Goal: Information Seeking & Learning: Check status

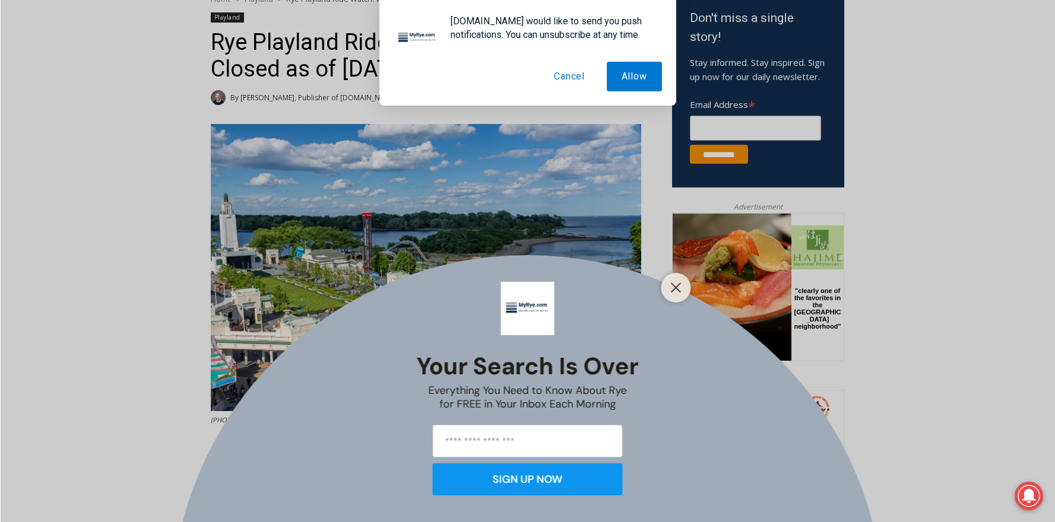
scroll to position [542, 0]
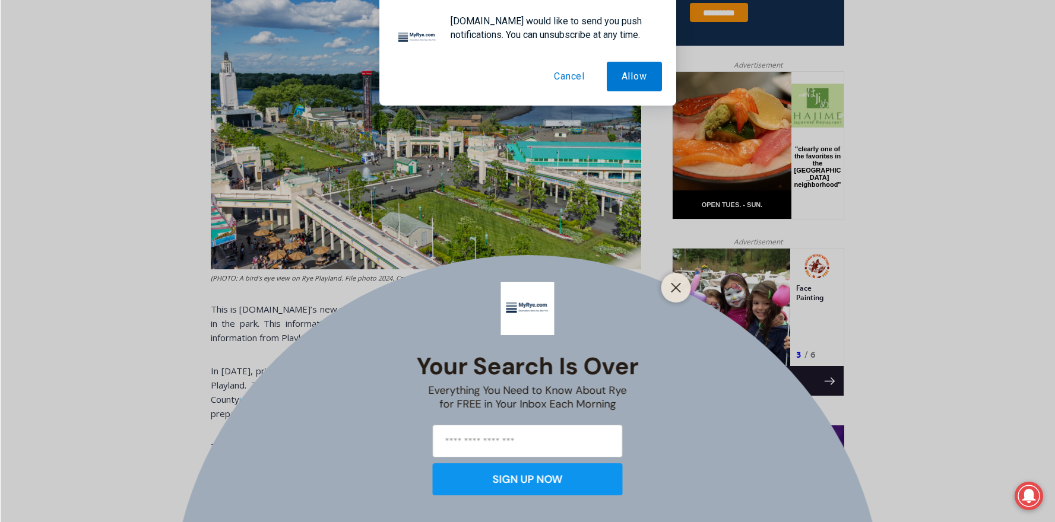
click at [566, 78] on button "Cancel" at bounding box center [569, 77] width 61 height 30
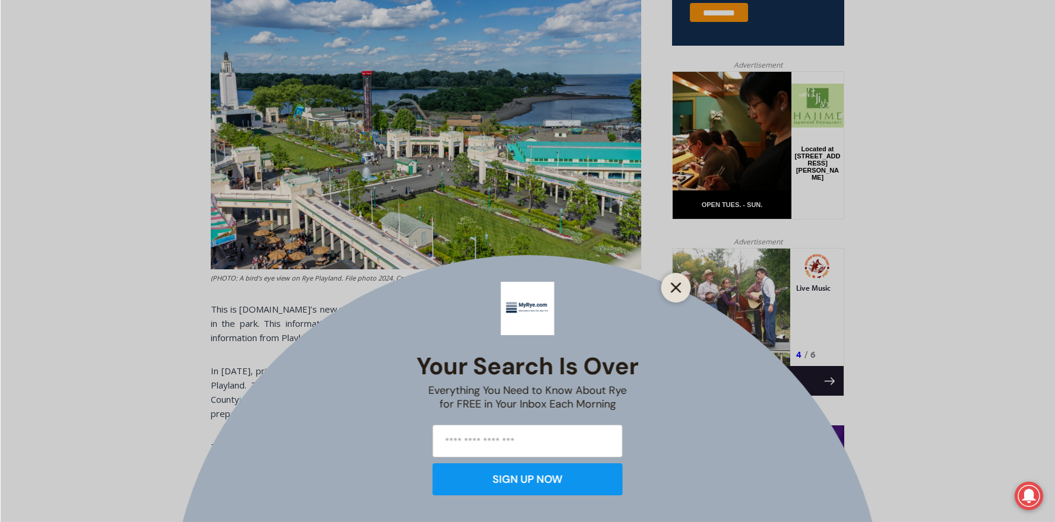
click at [672, 288] on icon "Close" at bounding box center [676, 287] width 11 height 11
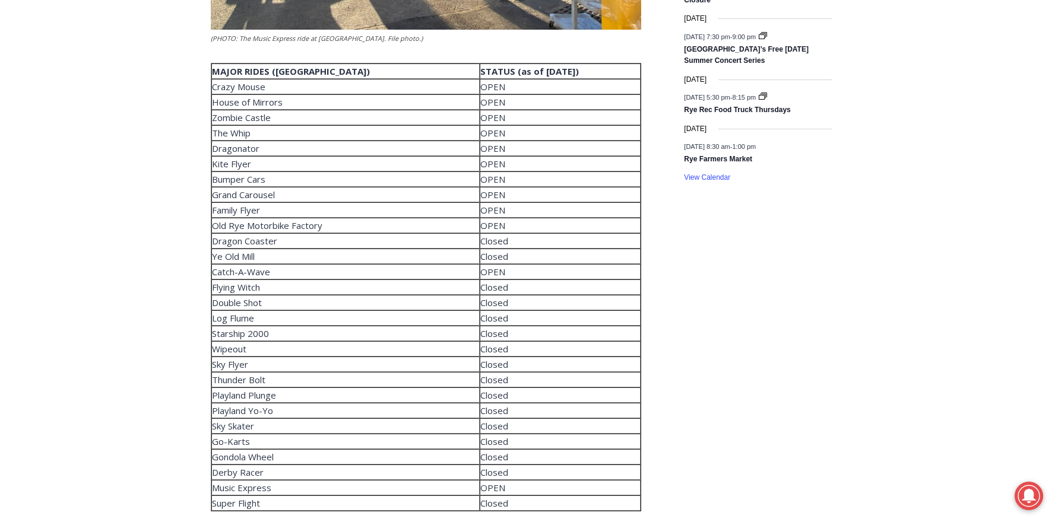
scroll to position [1858, 0]
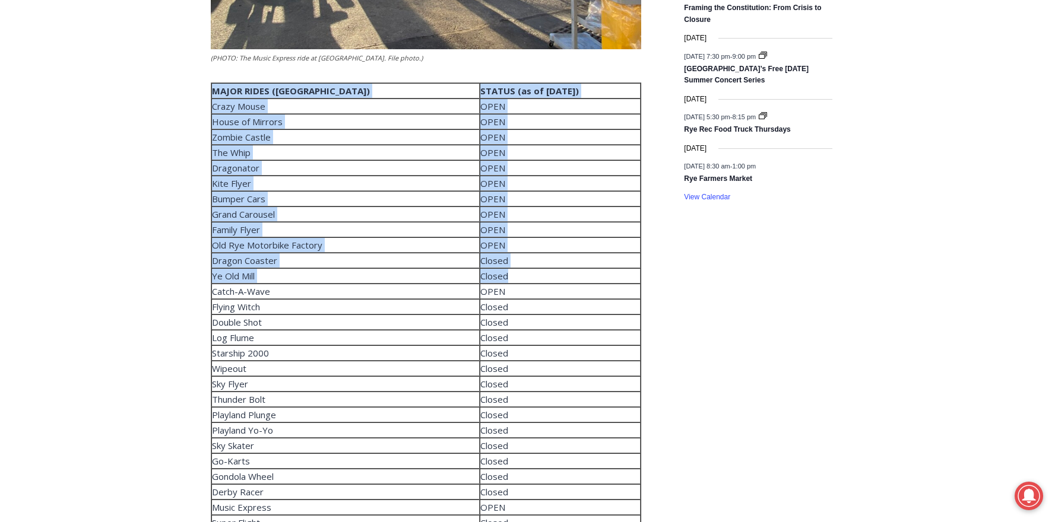
drag, startPoint x: 463, startPoint y: 279, endPoint x: 187, endPoint y: 262, distance: 277.1
click at [187, 263] on div "Home > Playland > Rye Playland Ride Watch: What’s Open and Closed as of [DATE] …" at bounding box center [527, 437] width 1055 height 3957
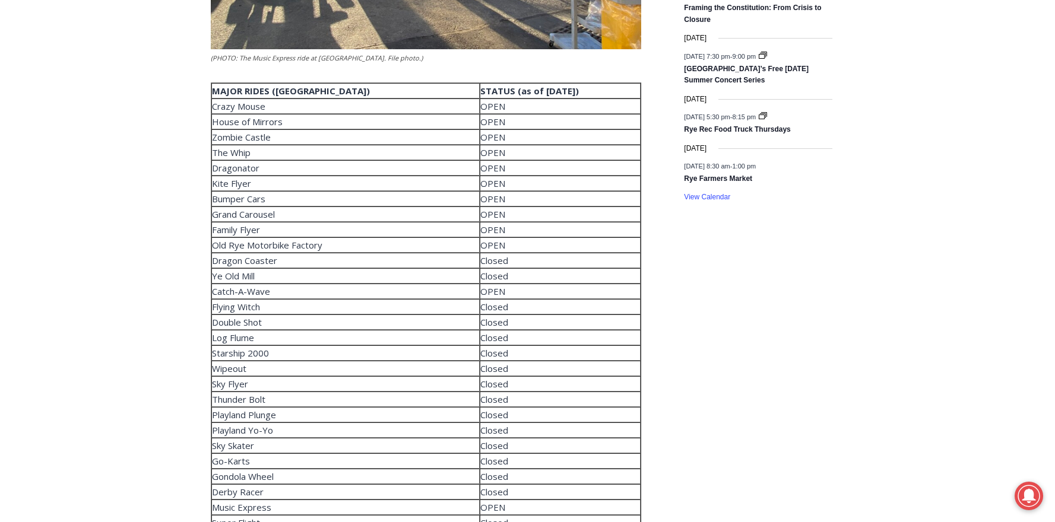
click at [480, 298] on td "OPEN" at bounding box center [560, 291] width 161 height 15
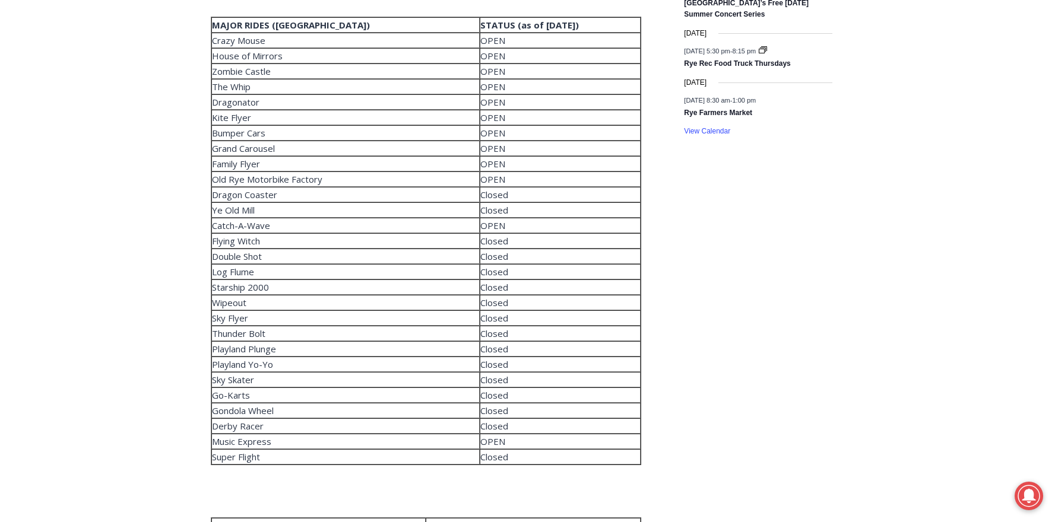
scroll to position [1922, 0]
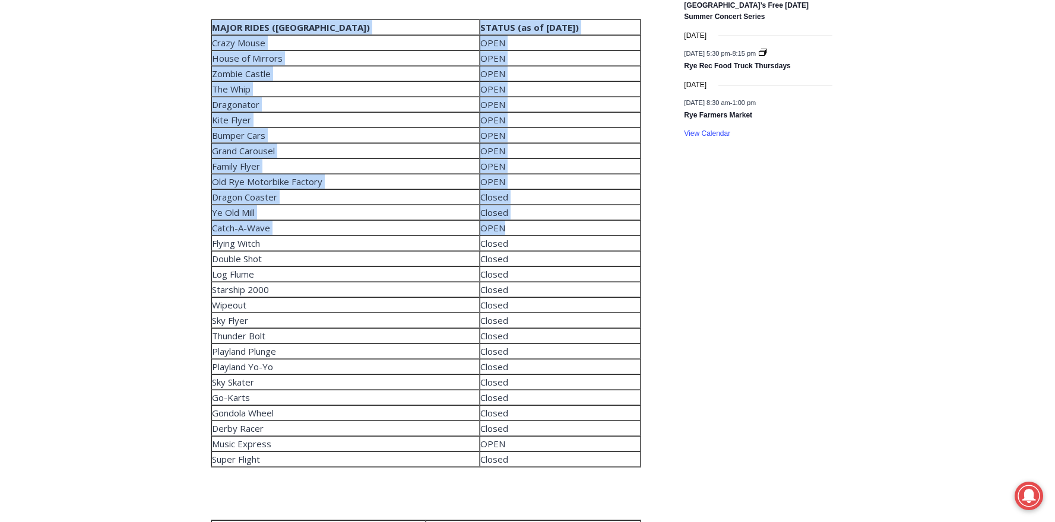
drag, startPoint x: 453, startPoint y: 231, endPoint x: 208, endPoint y: 233, distance: 245.7
click at [208, 233] on div "Home > Playland > Rye Playland Ride Watch: What’s Open and Closed as of [DATE] …" at bounding box center [527, 373] width 1055 height 3957
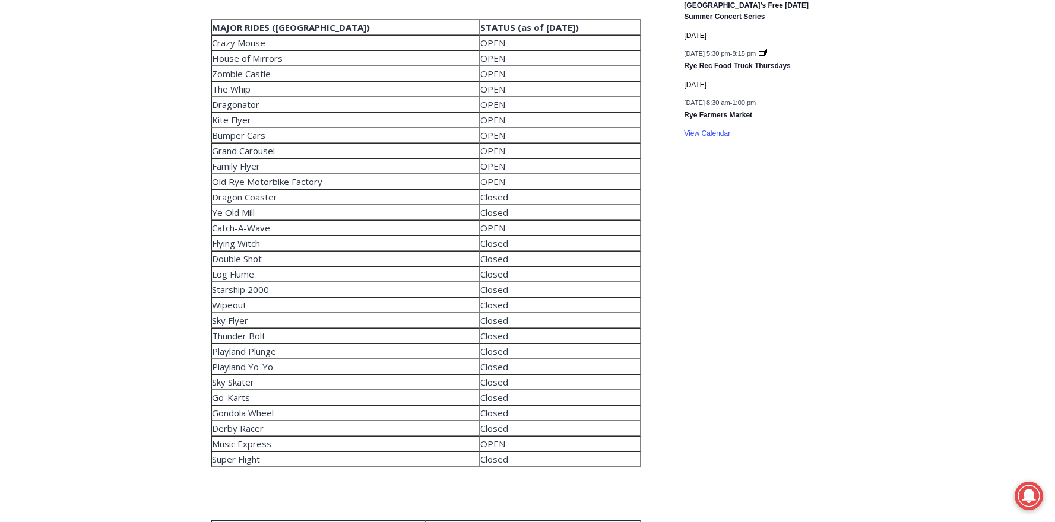
click at [285, 233] on td "Catch-A-Wave" at bounding box center [345, 227] width 268 height 15
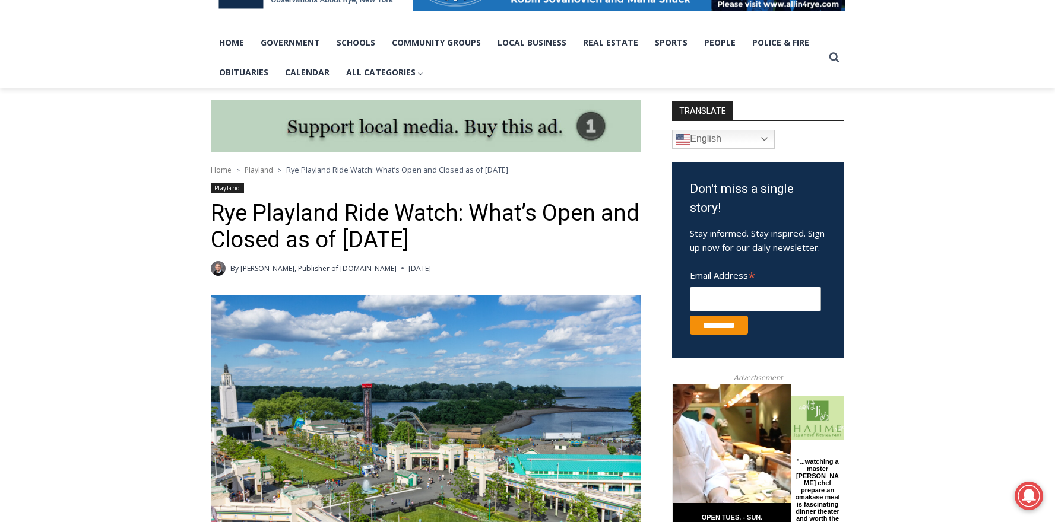
scroll to position [408, 0]
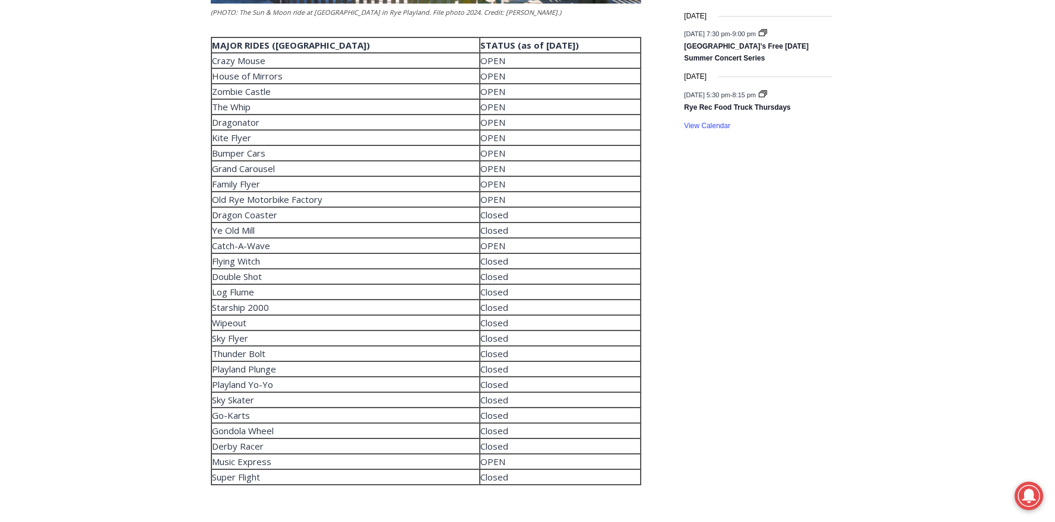
scroll to position [1931, 0]
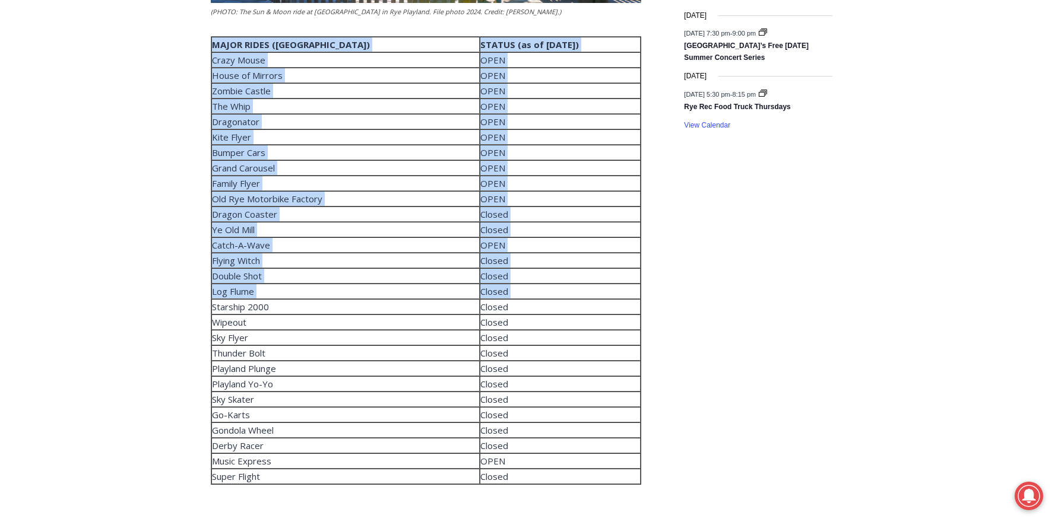
drag, startPoint x: 259, startPoint y: 303, endPoint x: 205, endPoint y: 287, distance: 56.9
click at [205, 287] on div "Home > Playland > Rye Playland Ride Watch: What’s Open and Closed as of Thursda…" at bounding box center [527, 371] width 1055 height 3971
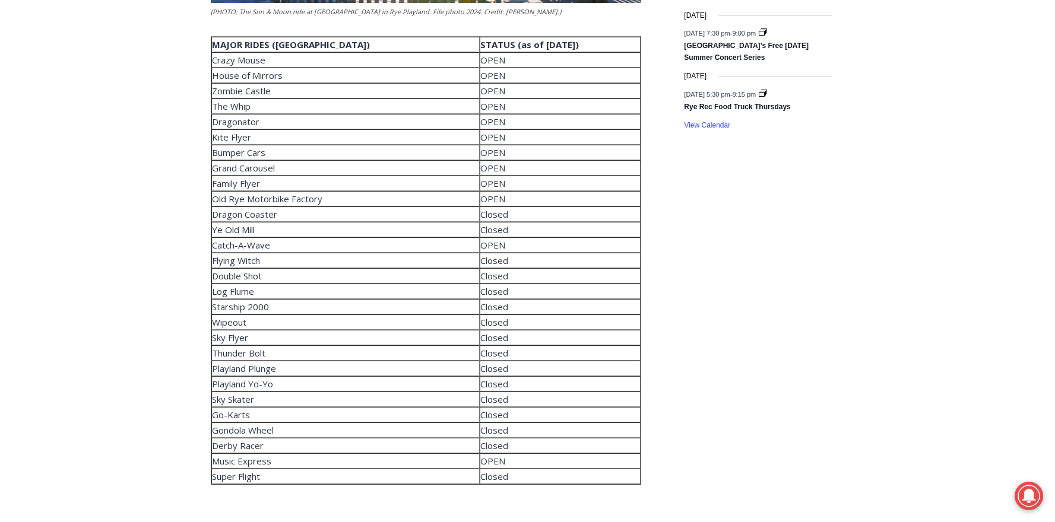
click at [280, 306] on td "Starship 2000" at bounding box center [345, 306] width 268 height 15
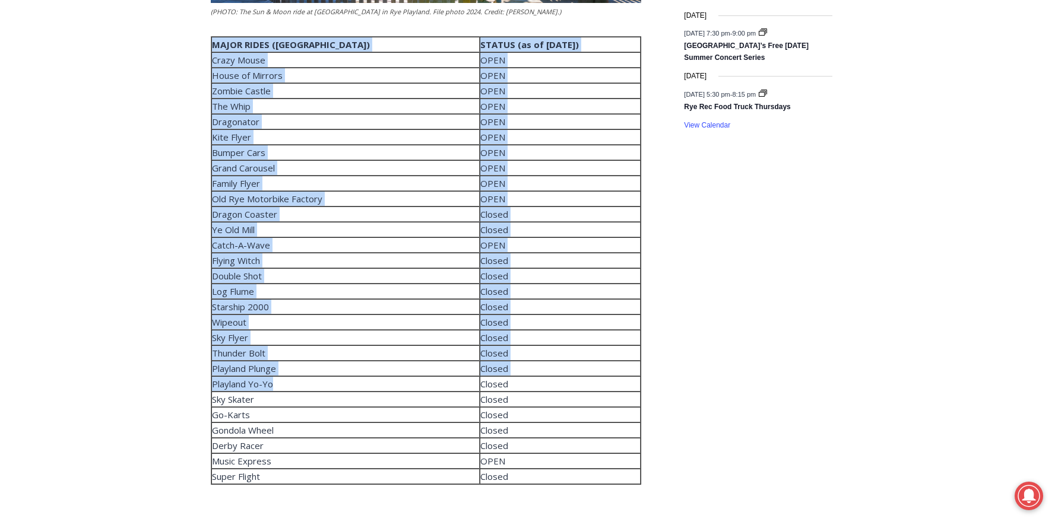
drag, startPoint x: 276, startPoint y: 391, endPoint x: 204, endPoint y: 377, distance: 73.7
click at [204, 377] on div "Home > Playland > Rye Playland Ride Watch: What’s Open and Closed as of Thursda…" at bounding box center [527, 371] width 1055 height 3971
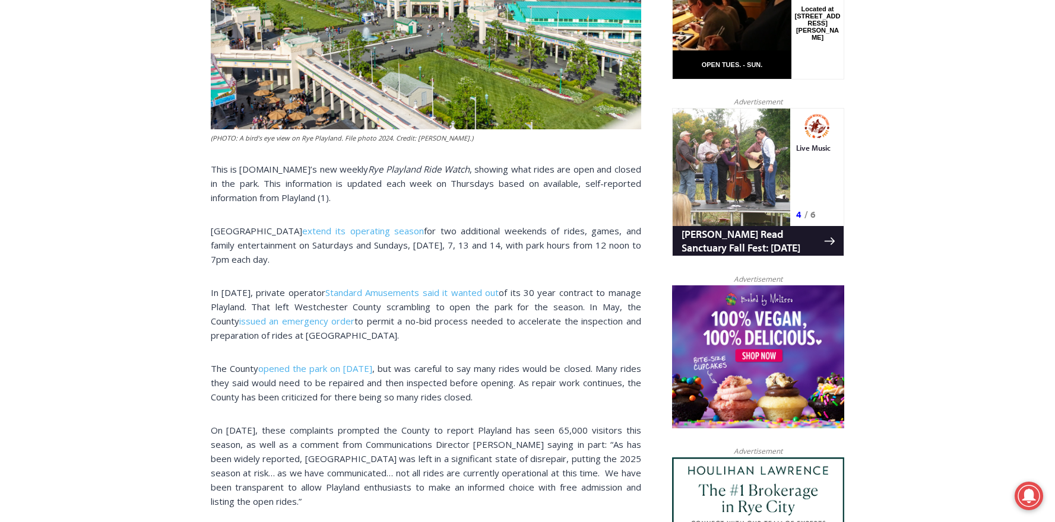
scroll to position [204, 0]
